Goal: Communication & Community: Answer question/provide support

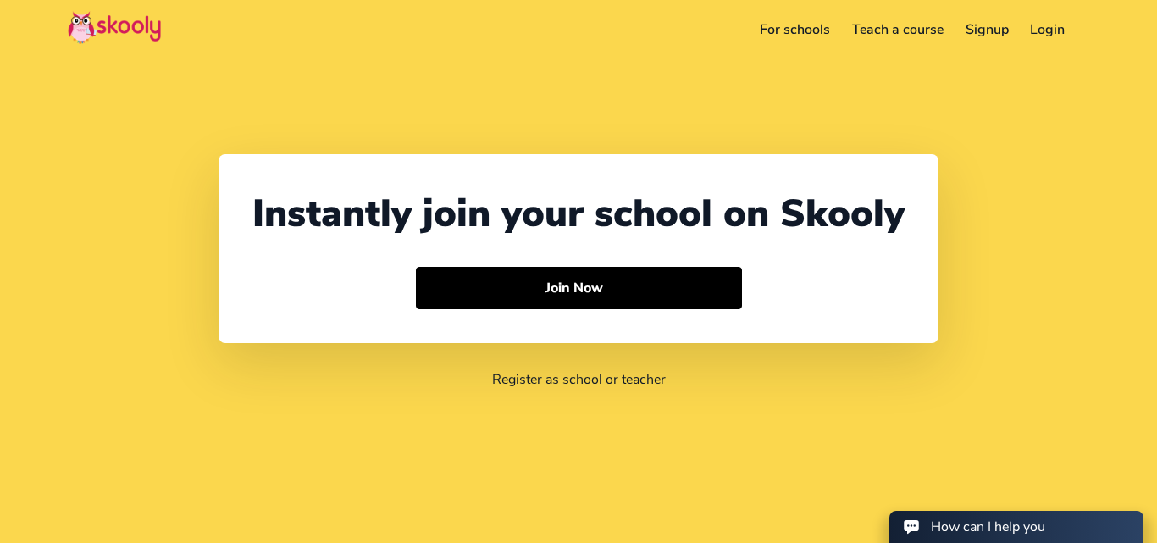
select select "91"
select select "[GEOGRAPHIC_DATA]"
select select "[GEOGRAPHIC_DATA]/[GEOGRAPHIC_DATA]"
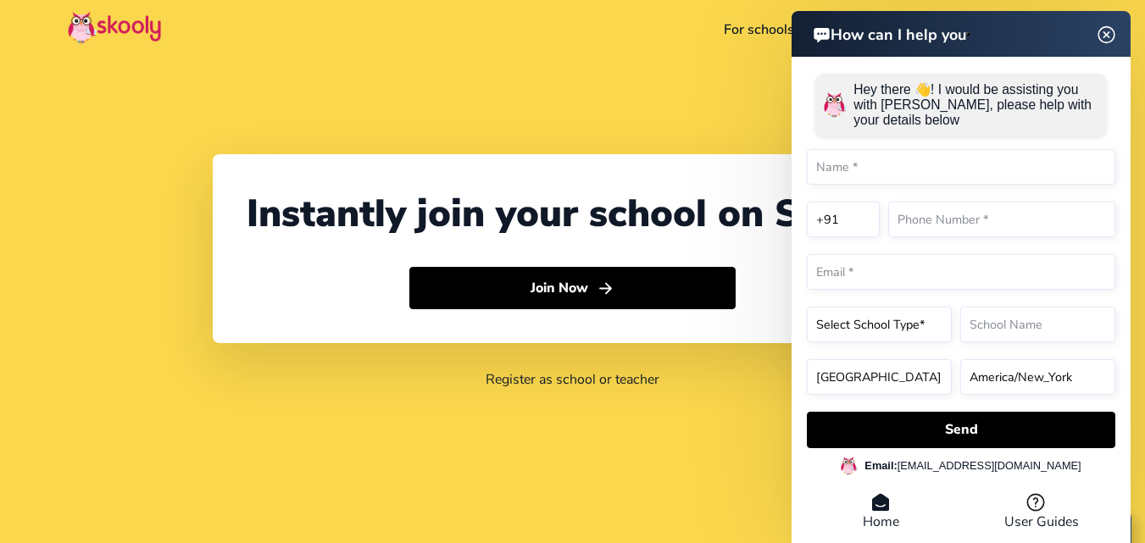
click at [1098, 32] on header "How can I help you" at bounding box center [960, 34] width 339 height 46
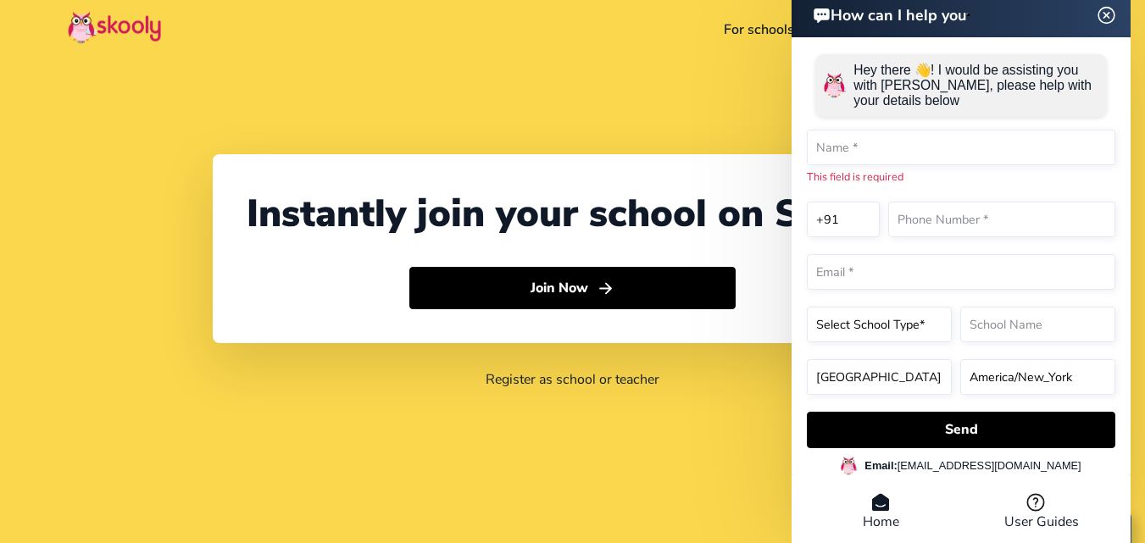
click at [1103, 15] on img at bounding box center [1106, 14] width 32 height 21
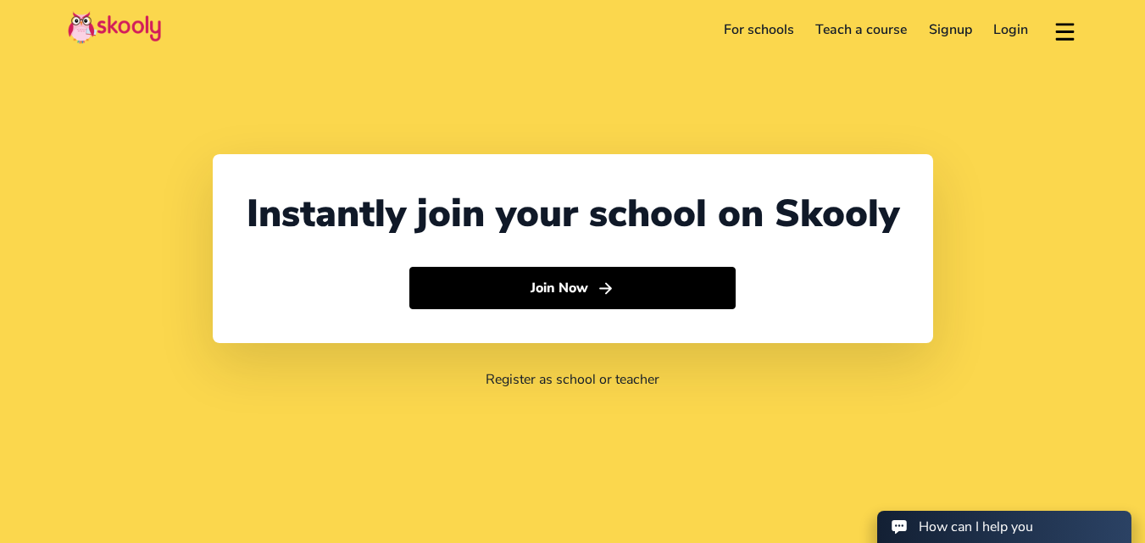
click at [1024, 27] on link "Login" at bounding box center [1011, 29] width 57 height 27
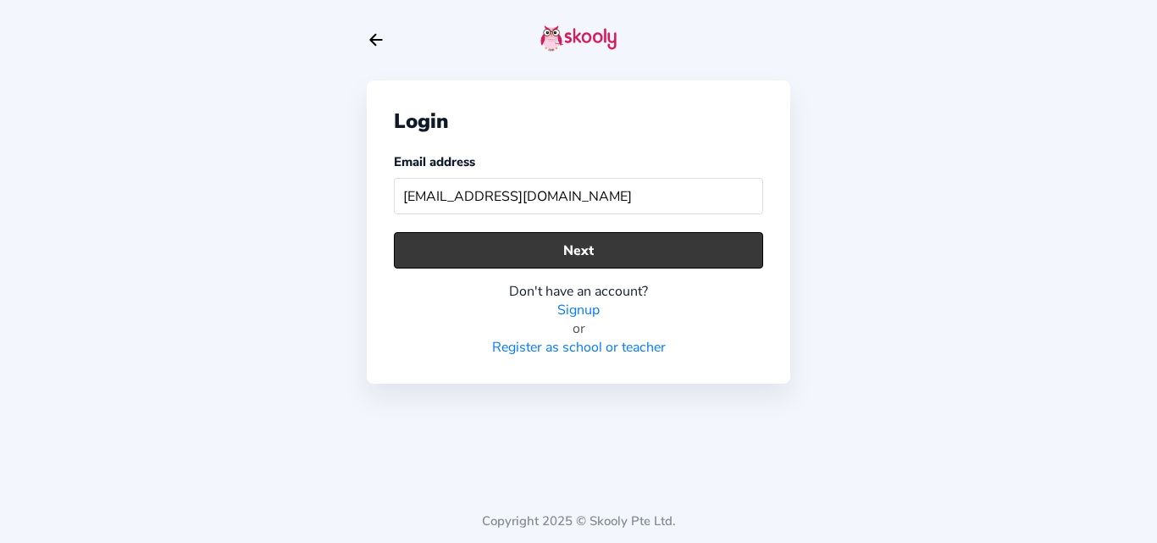
type input "[EMAIL_ADDRESS][DOMAIN_NAME]"
click at [552, 263] on button "Next" at bounding box center [578, 250] width 369 height 36
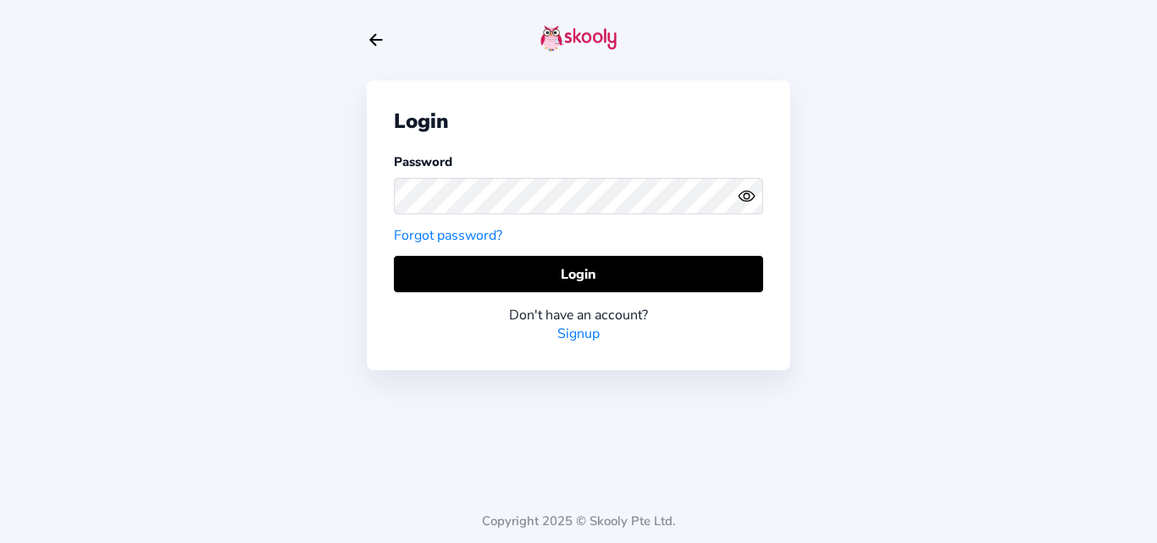
click at [448, 237] on link "Forgot password?" at bounding box center [448, 235] width 108 height 19
click at [747, 197] on icon "Eye" at bounding box center [747, 196] width 18 height 18
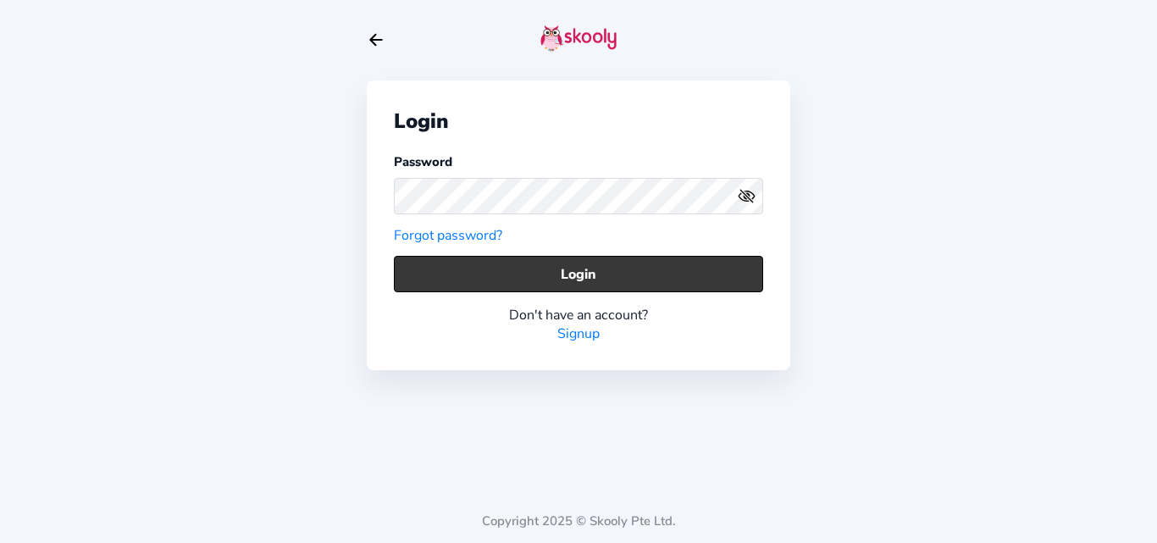
click at [464, 285] on button "Login" at bounding box center [578, 274] width 369 height 36
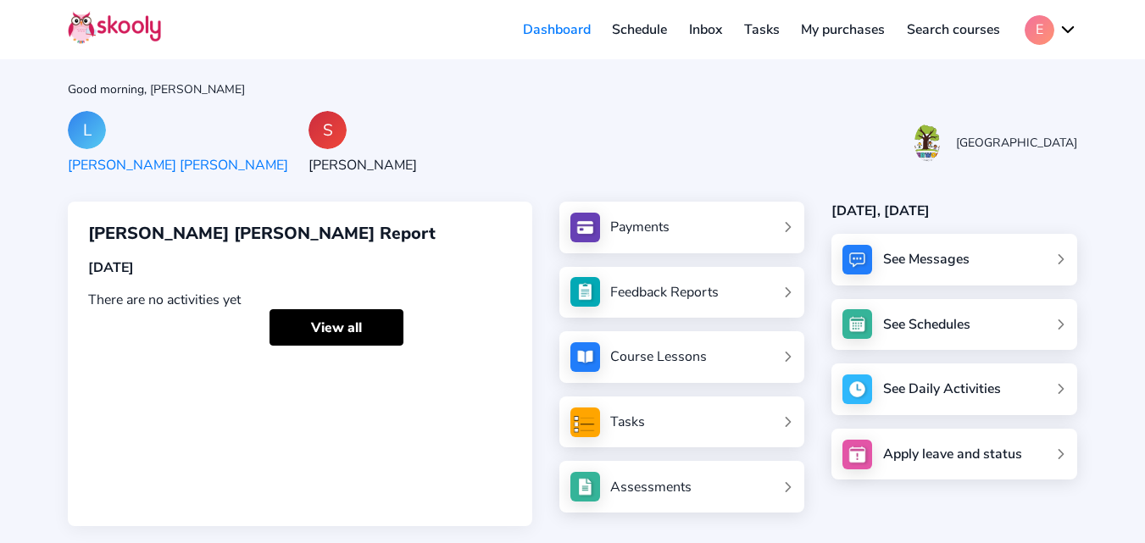
click at [716, 33] on link "Inbox" at bounding box center [705, 29] width 55 height 27
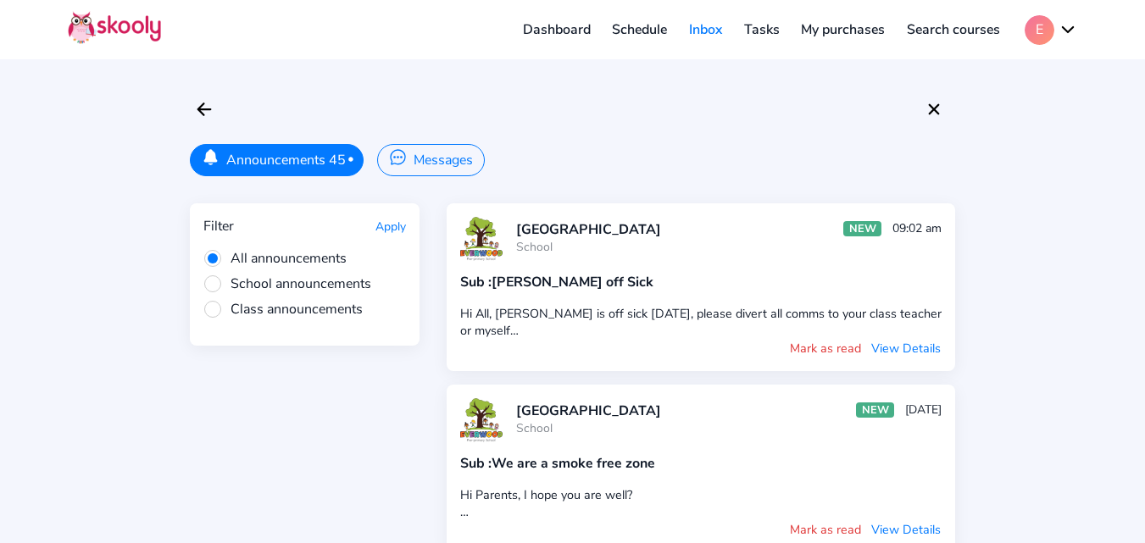
click at [461, 162] on button "Messages" at bounding box center [430, 160] width 107 height 32
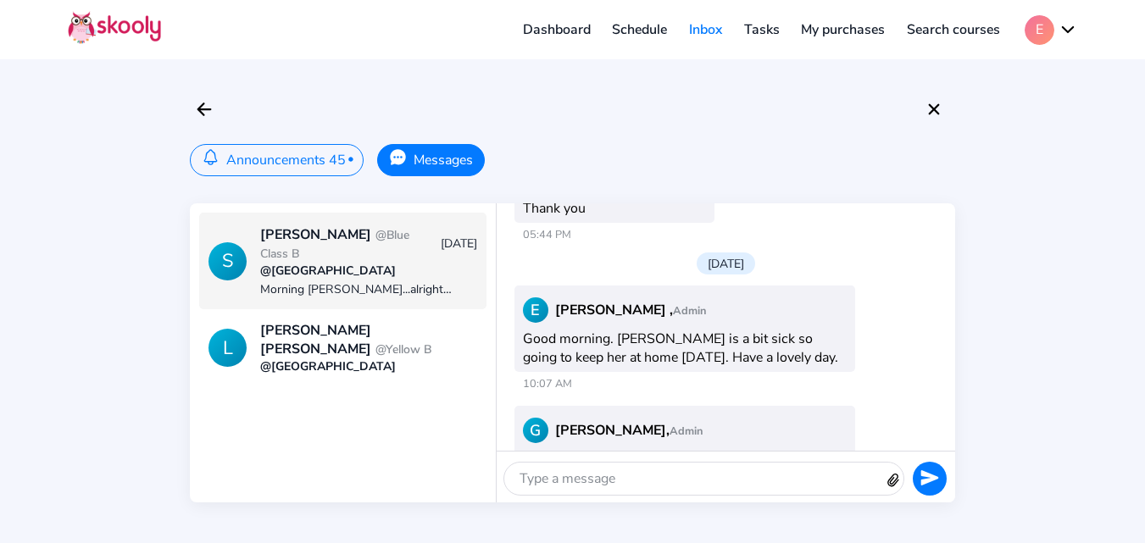
scroll to position [1286, 0]
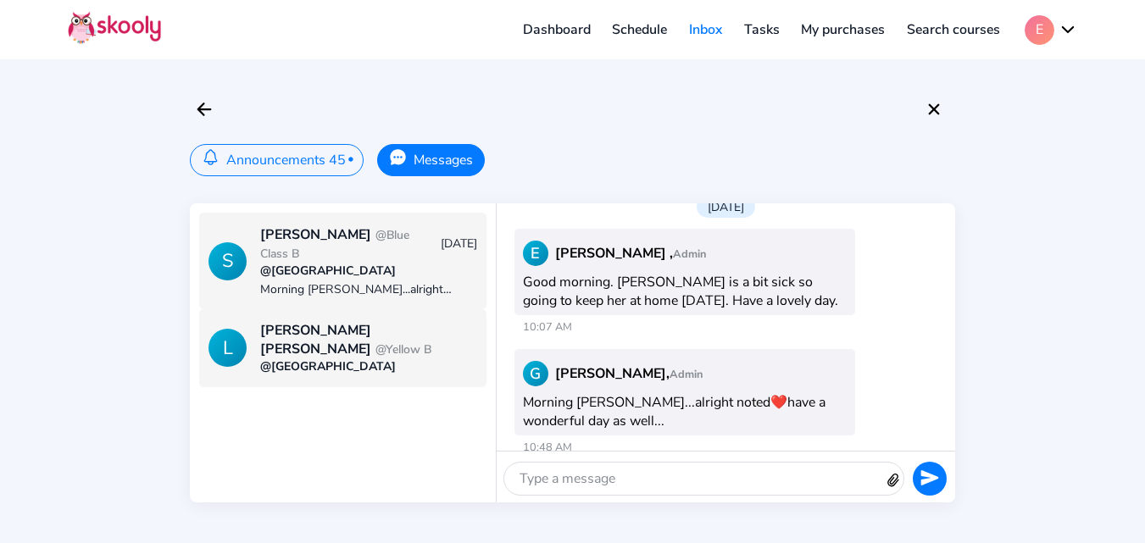
click at [347, 358] on div "@[GEOGRAPHIC_DATA]" at bounding box center [368, 366] width 216 height 16
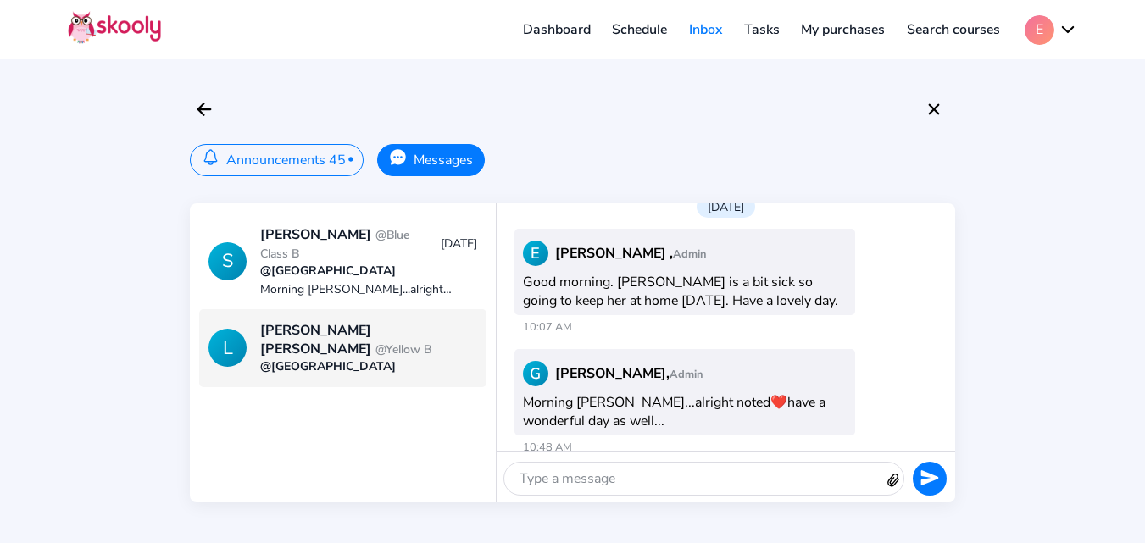
scroll to position [0, 0]
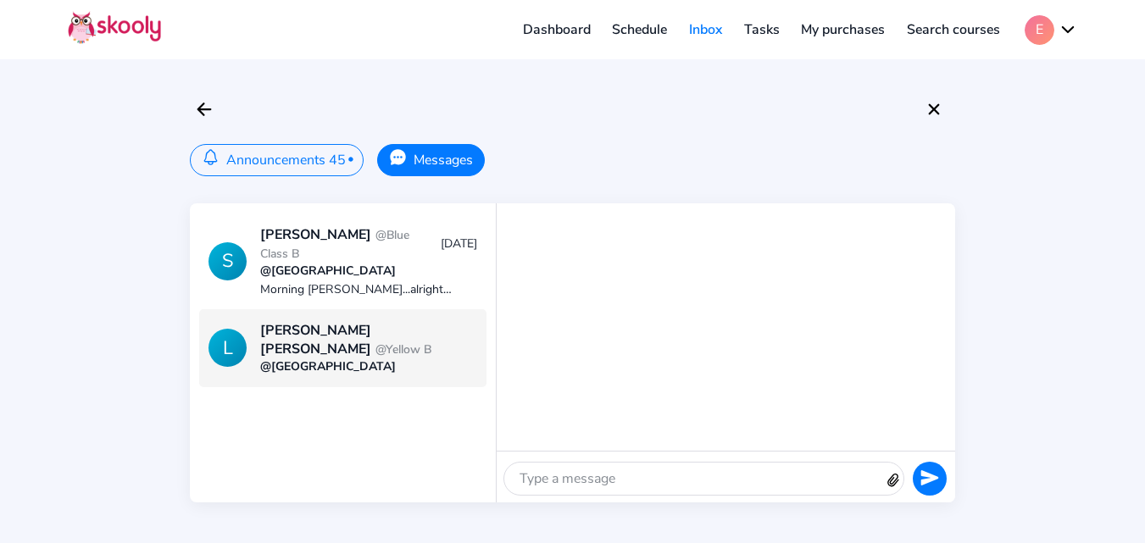
click at [1040, 25] on button "E" at bounding box center [1050, 30] width 53 height 30
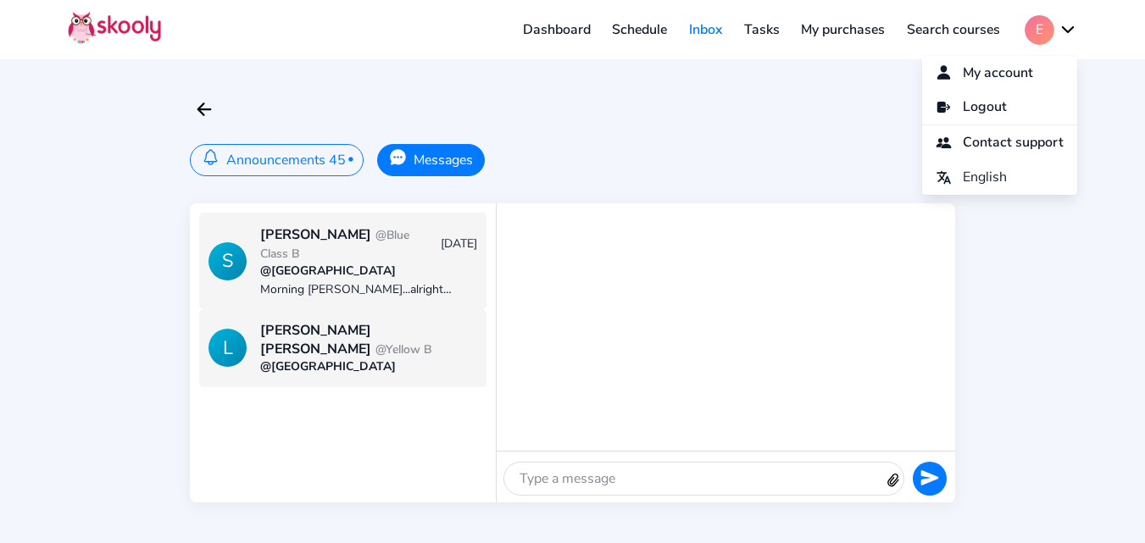
click at [340, 281] on div "Morning [PERSON_NAME]...alright noted❤️have a wonderful day as well..." at bounding box center [368, 289] width 216 height 16
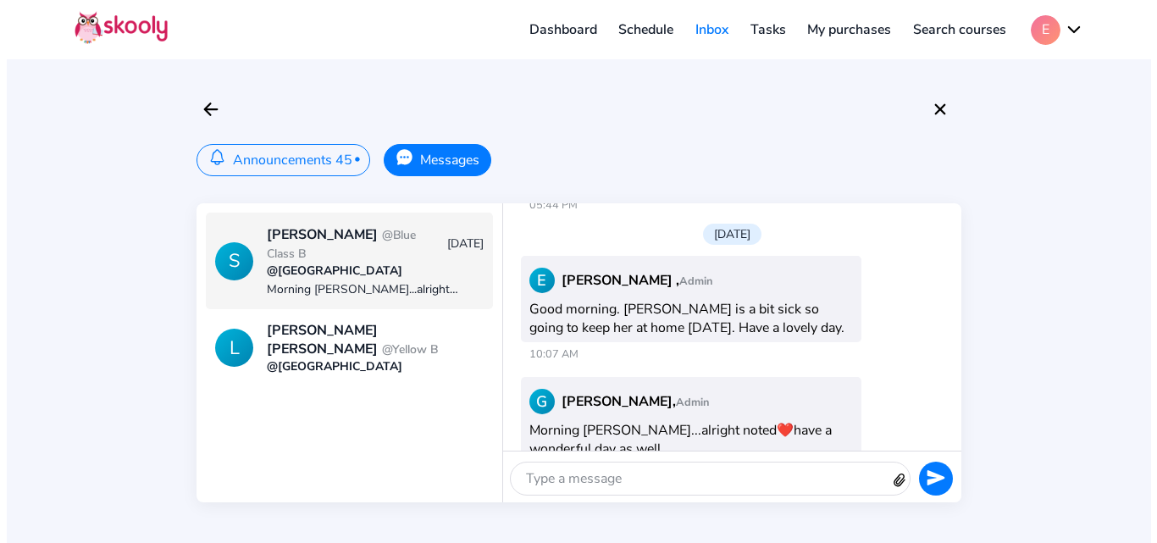
scroll to position [2123, 0]
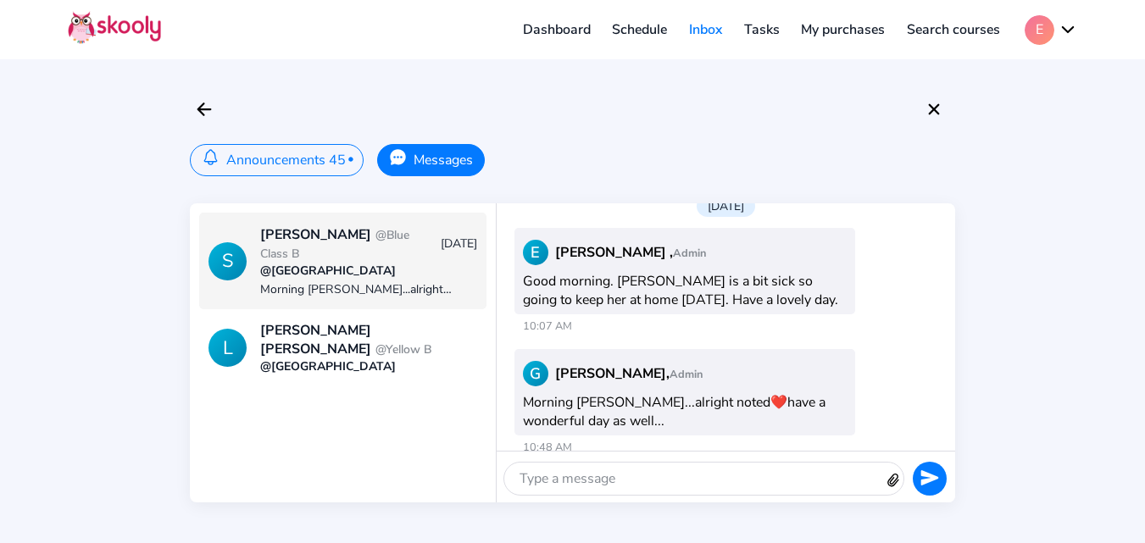
click at [1001, 310] on div "Announcements 45 • Messages S [PERSON_NAME] @Blue Class B [DATE] @[GEOGRAPHIC_D…" at bounding box center [572, 271] width 1145 height 543
click at [1038, 24] on button "E" at bounding box center [1050, 30] width 53 height 30
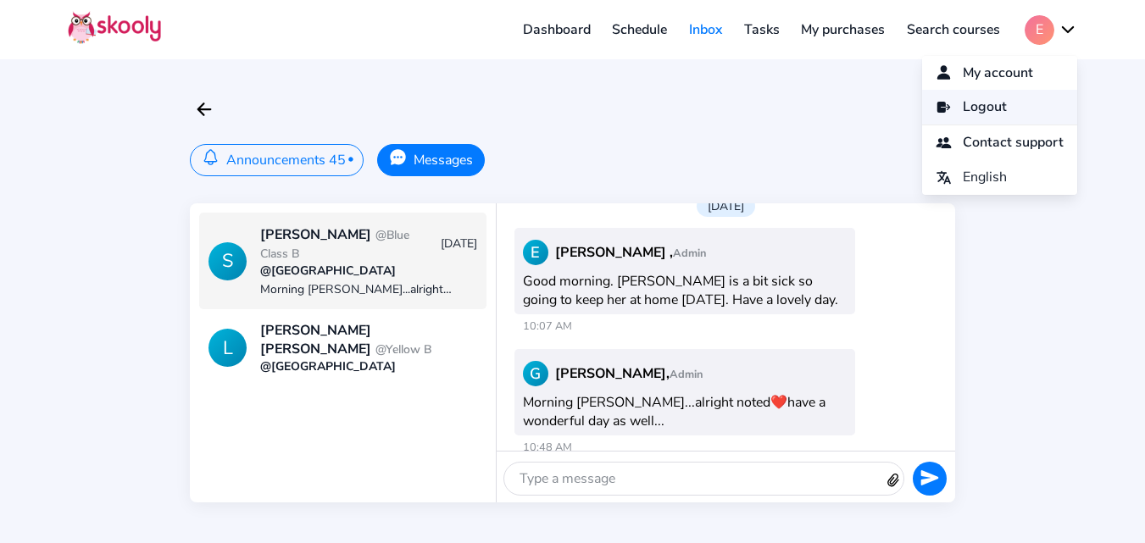
click at [996, 102] on link "Logout" at bounding box center [999, 107] width 155 height 35
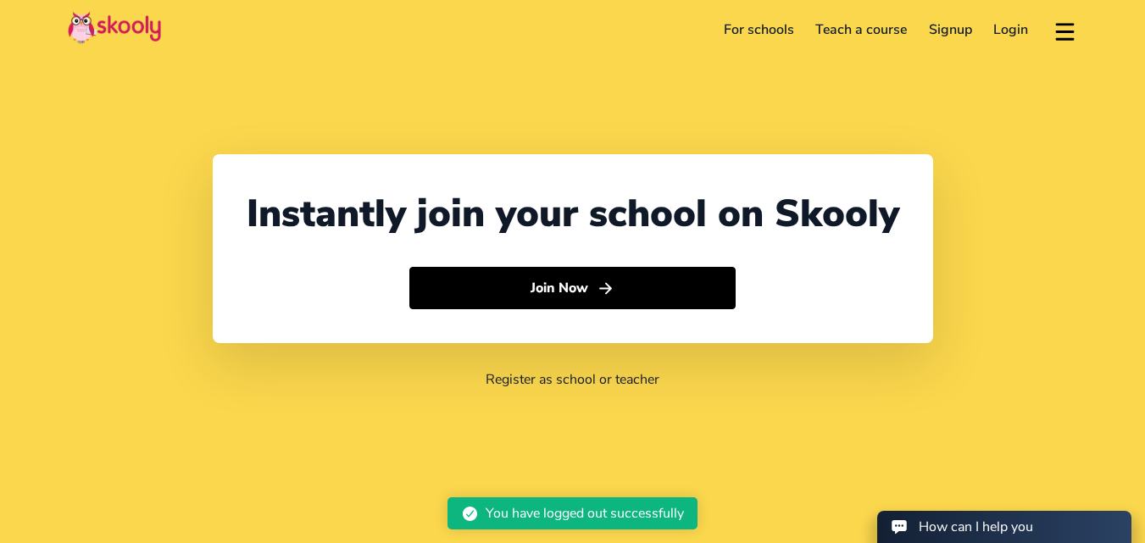
select select "91"
select select "[GEOGRAPHIC_DATA]"
select select "[GEOGRAPHIC_DATA]/[GEOGRAPHIC_DATA]"
click at [994, 31] on link "Login" at bounding box center [1011, 29] width 57 height 27
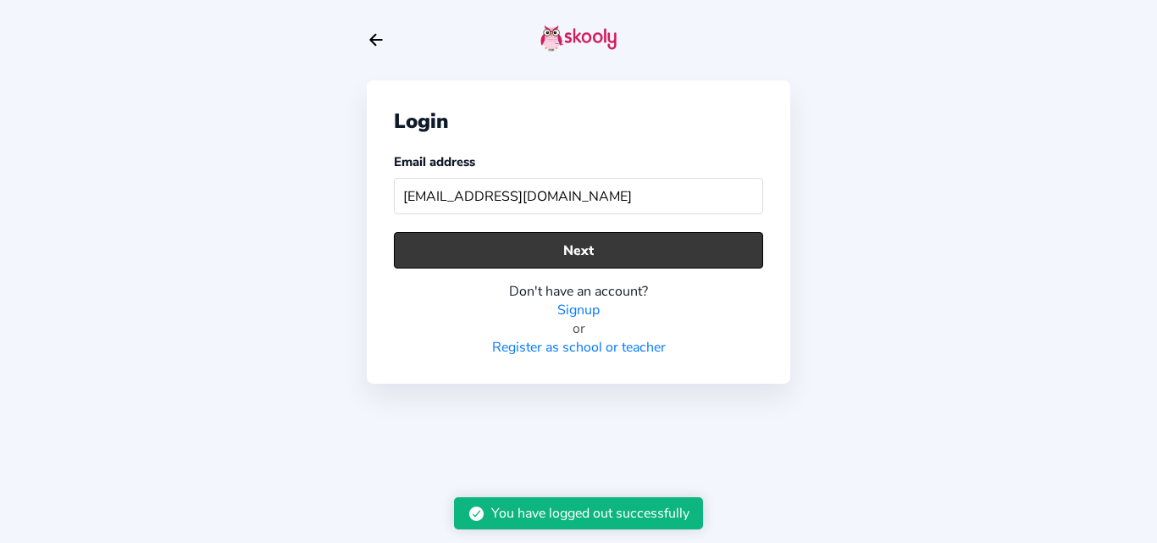
type input "[EMAIL_ADDRESS][DOMAIN_NAME]"
click at [492, 258] on button "Next" at bounding box center [578, 250] width 369 height 36
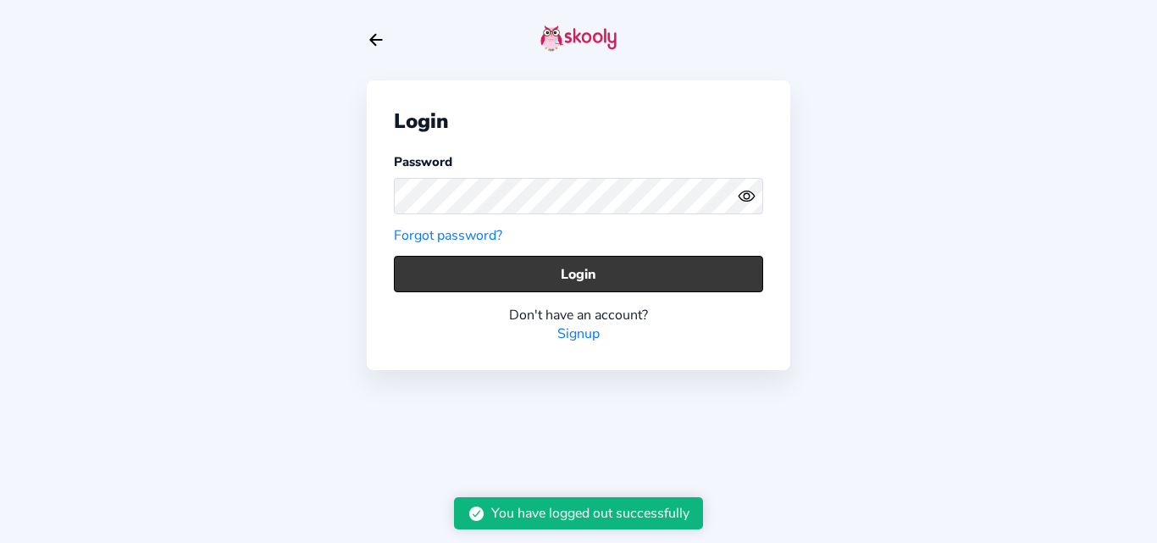
click at [424, 278] on button "Login" at bounding box center [578, 274] width 369 height 36
